Goal: Communication & Community: Share content

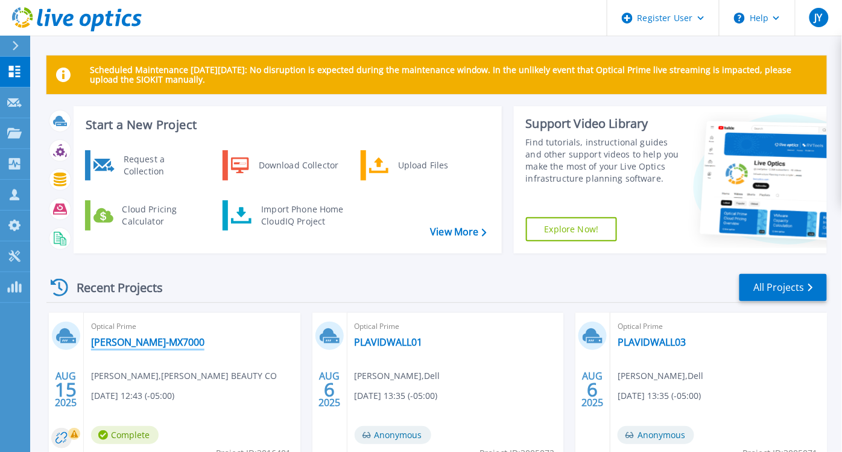
click at [135, 338] on link "[PERSON_NAME]-MX7000" at bounding box center [147, 342] width 113 height 12
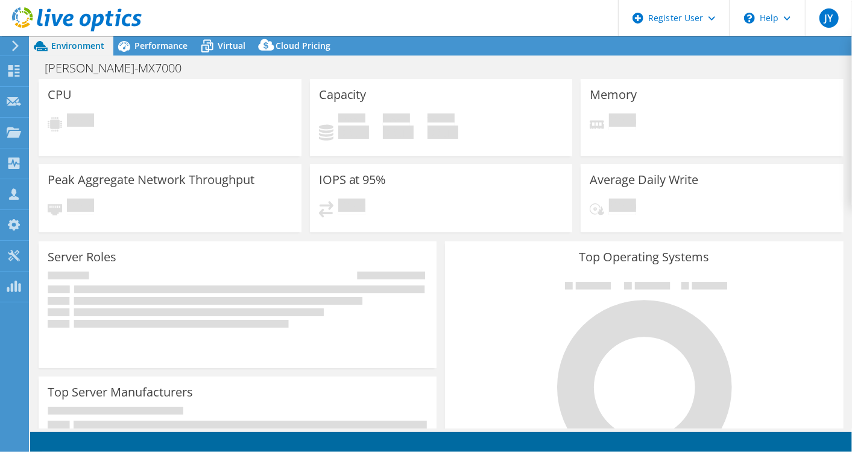
select select "USWest"
select select "USD"
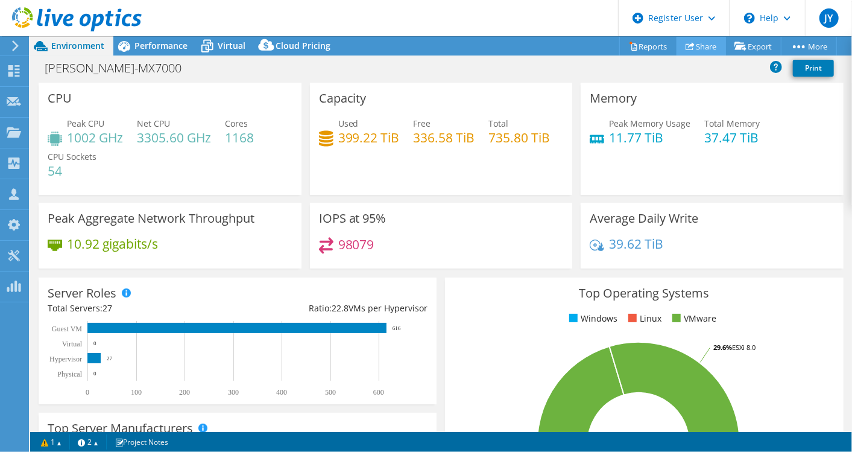
click at [695, 41] on link "Share" at bounding box center [701, 46] width 49 height 19
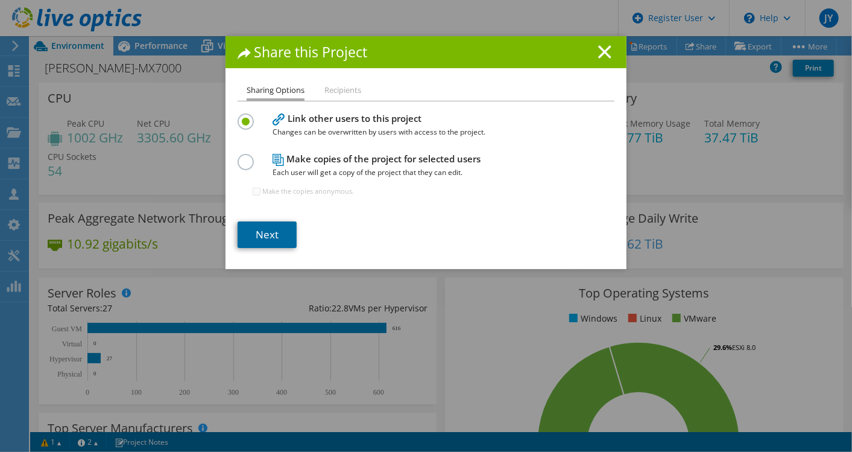
click at [264, 231] on link "Next" at bounding box center [267, 234] width 59 height 27
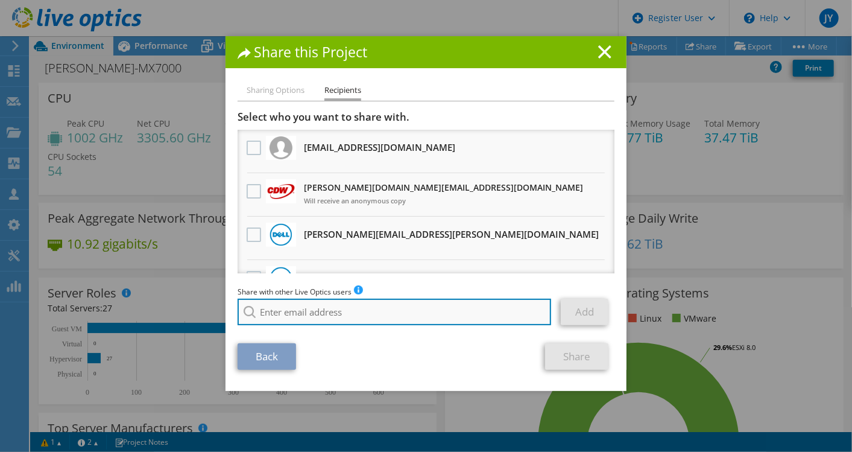
click at [361, 317] on input "search" at bounding box center [395, 311] width 314 height 27
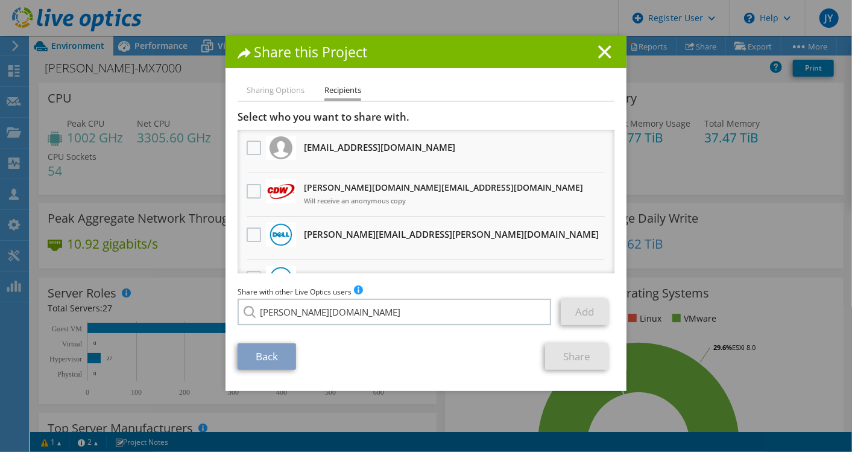
click at [317, 326] on li "[PERSON_NAME][EMAIL_ADDRESS][PERSON_NAME][DOMAIN_NAME]" at bounding box center [360, 320] width 245 height 14
type input "[PERSON_NAME][EMAIL_ADDRESS][PERSON_NAME][DOMAIN_NAME]"
click at [583, 309] on link "Add" at bounding box center [585, 311] width 48 height 27
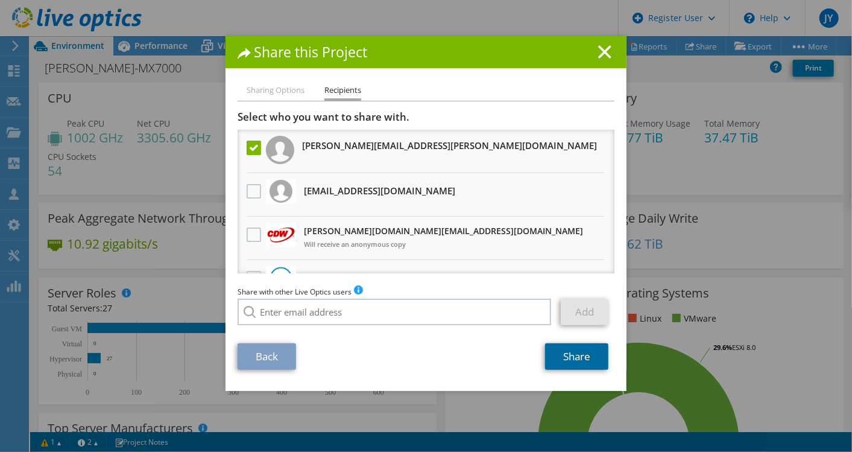
click at [568, 359] on link "Share" at bounding box center [576, 356] width 63 height 27
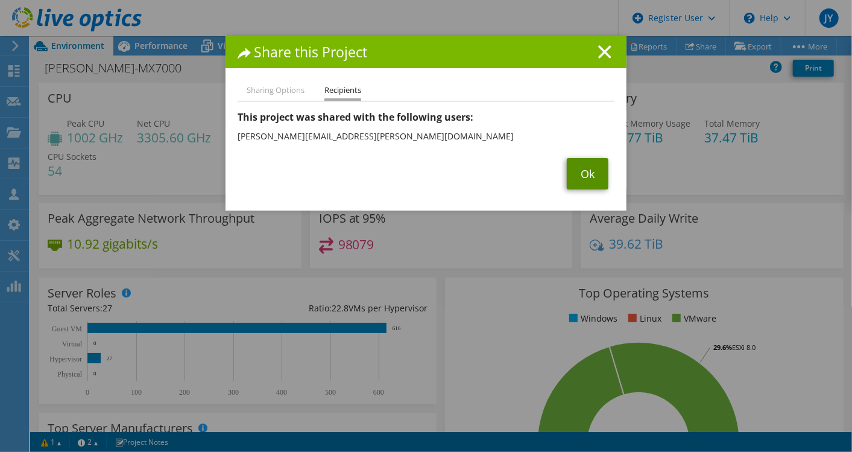
click at [581, 178] on link "Ok" at bounding box center [588, 173] width 42 height 31
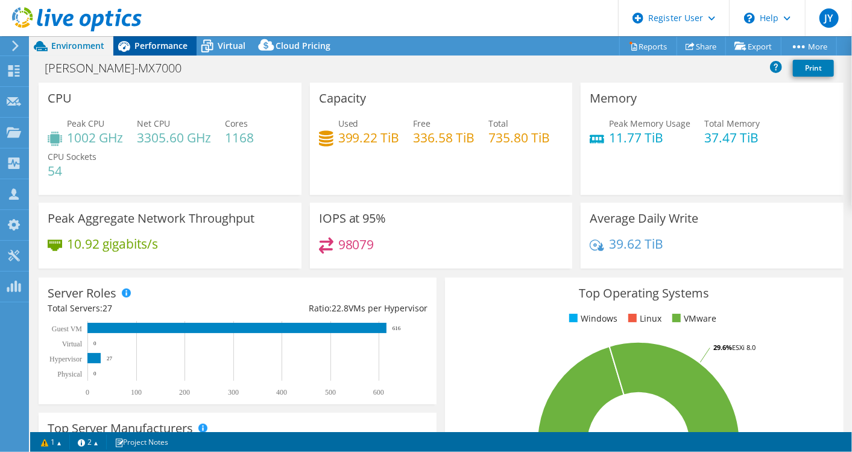
click at [147, 47] on span "Performance" at bounding box center [160, 45] width 53 height 11
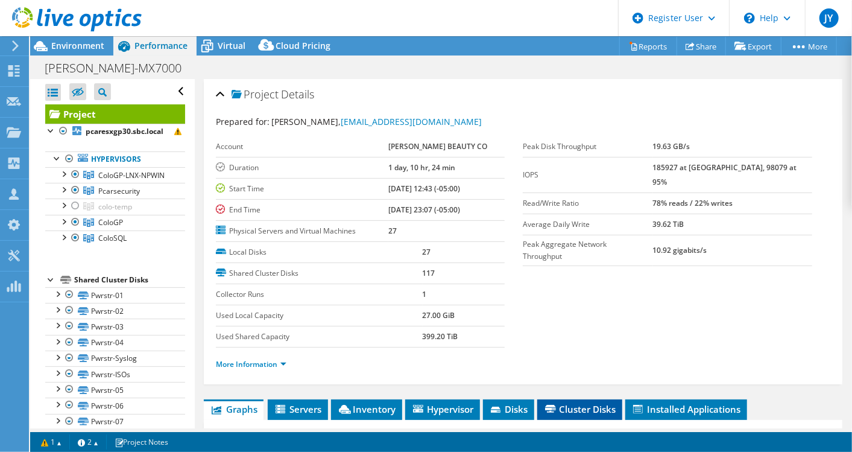
click at [576, 403] on span "Cluster Disks" at bounding box center [579, 409] width 73 height 12
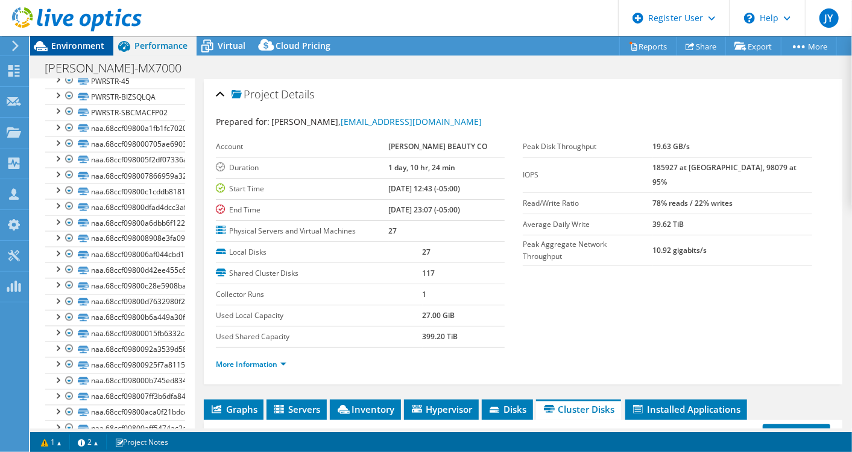
click at [74, 42] on span "Environment" at bounding box center [77, 45] width 53 height 11
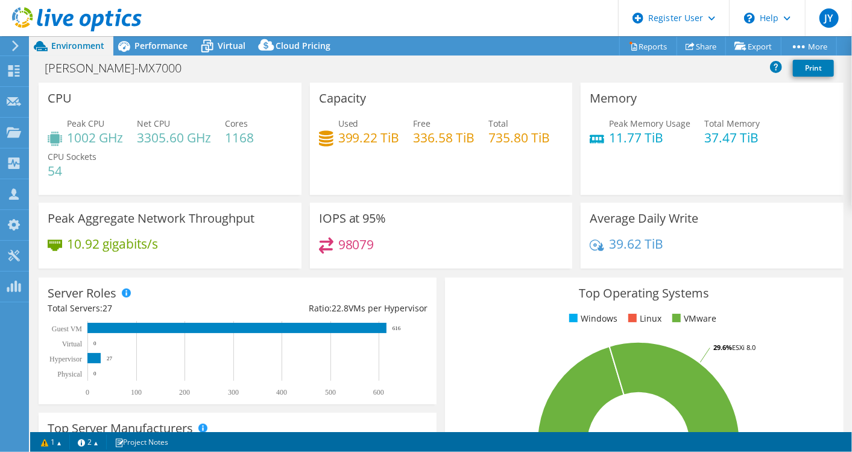
scroll to position [1138, 0]
